Goal: Find specific page/section: Find specific page/section

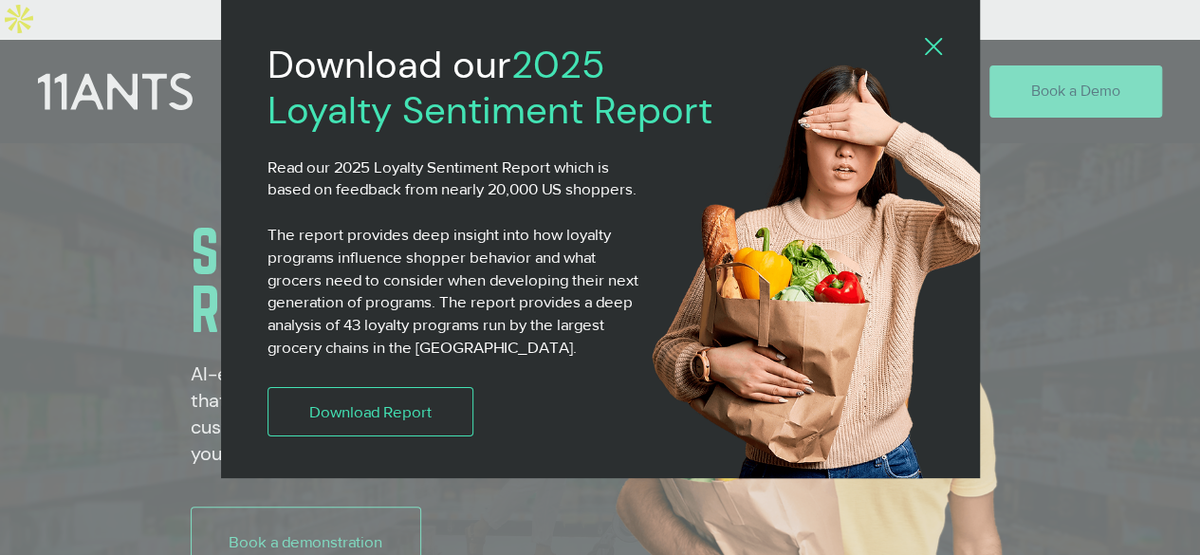
click at [929, 45] on icon "Back to site" at bounding box center [933, 46] width 17 height 17
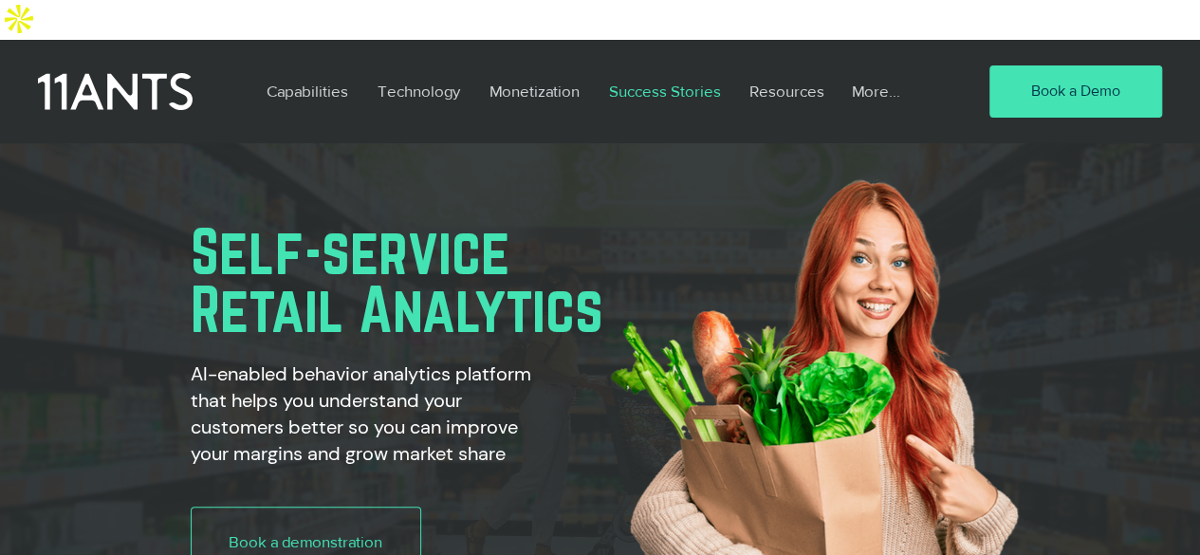
scroll to position [0, 195]
click at [864, 69] on p "More..." at bounding box center [875, 91] width 67 height 44
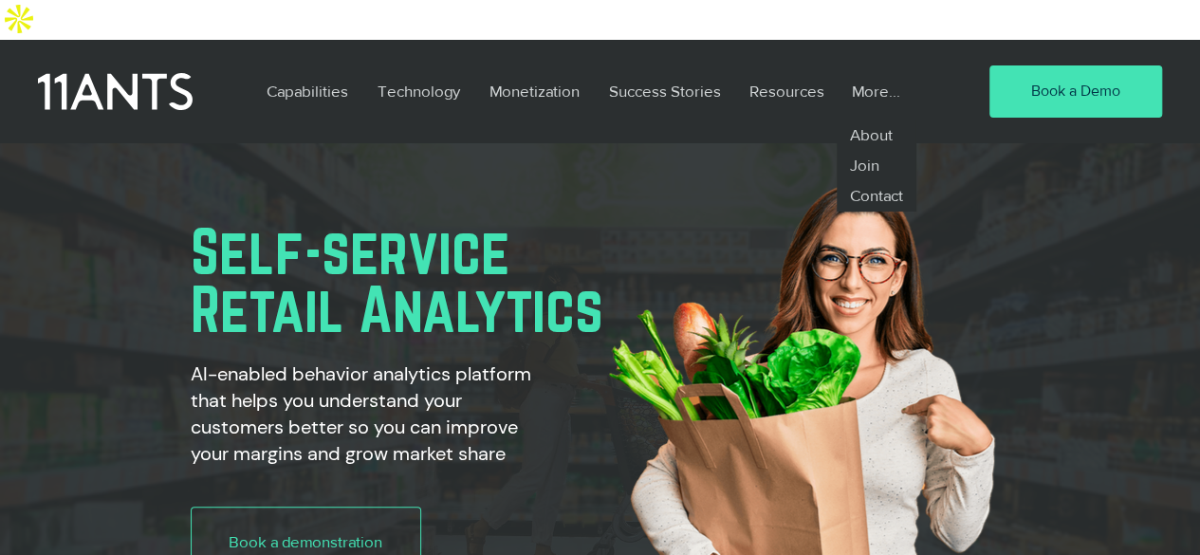
click at [872, 69] on p "More..." at bounding box center [875, 91] width 67 height 44
click at [860, 120] on p "About" at bounding box center [871, 135] width 59 height 30
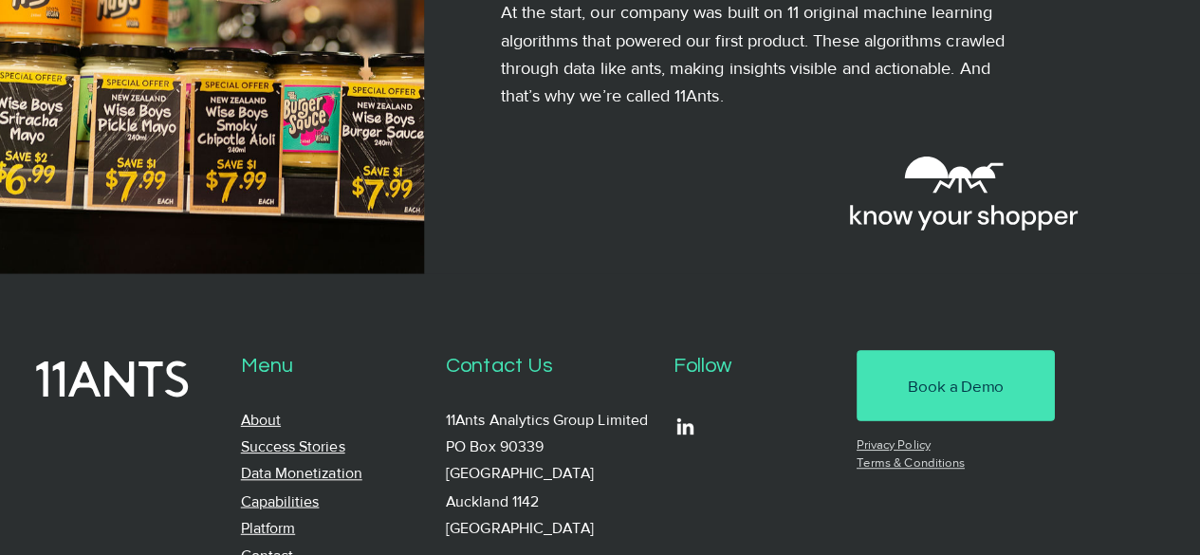
scroll to position [1905, 0]
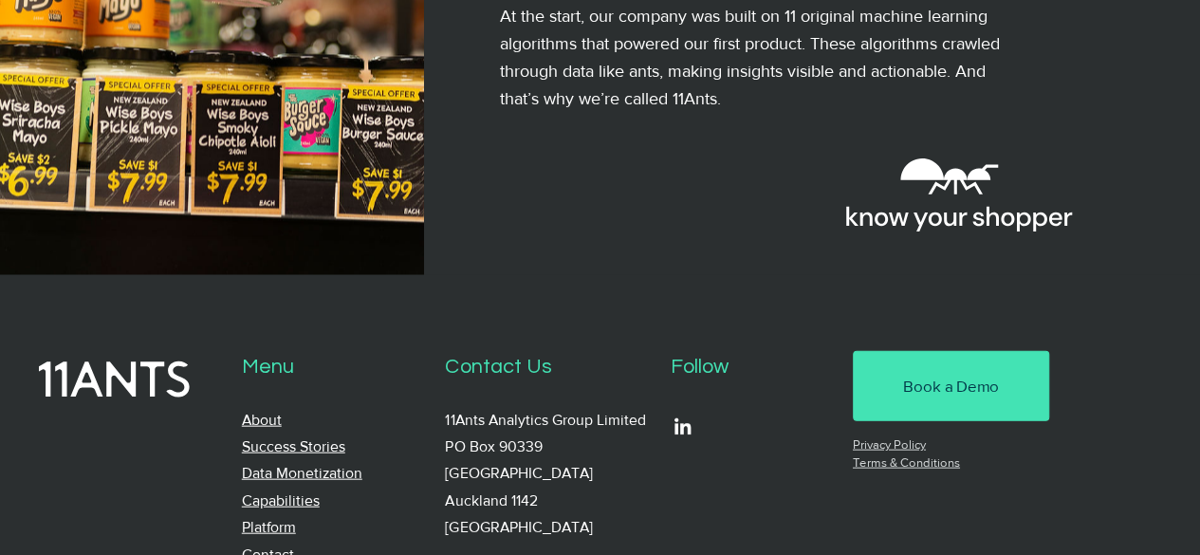
click at [287, 492] on link "Capabilities" at bounding box center [281, 500] width 78 height 16
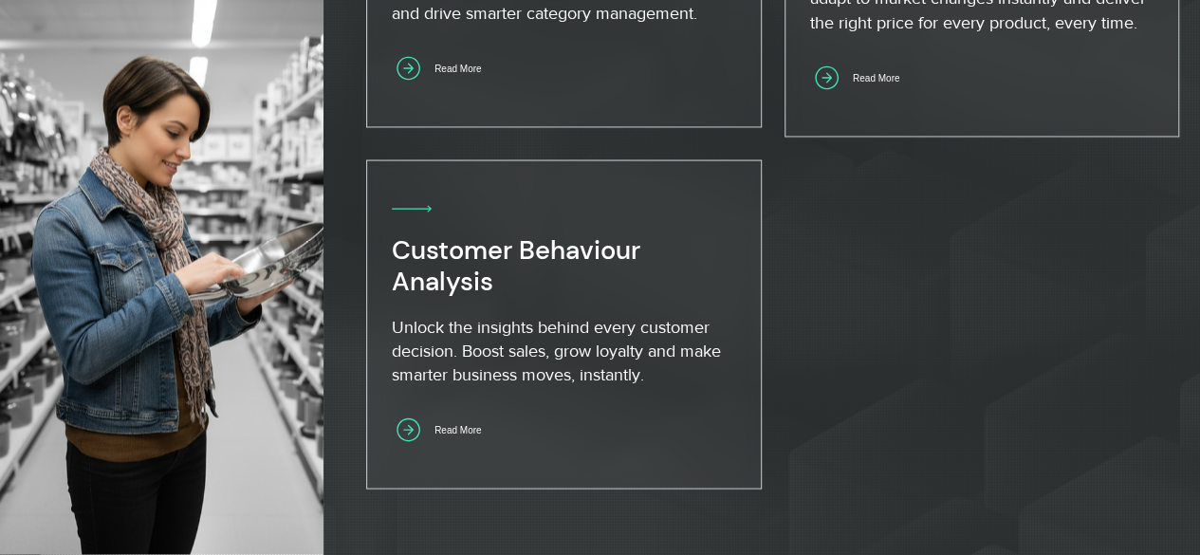
scroll to position [1808, 0]
